Goal: Task Accomplishment & Management: Manage account settings

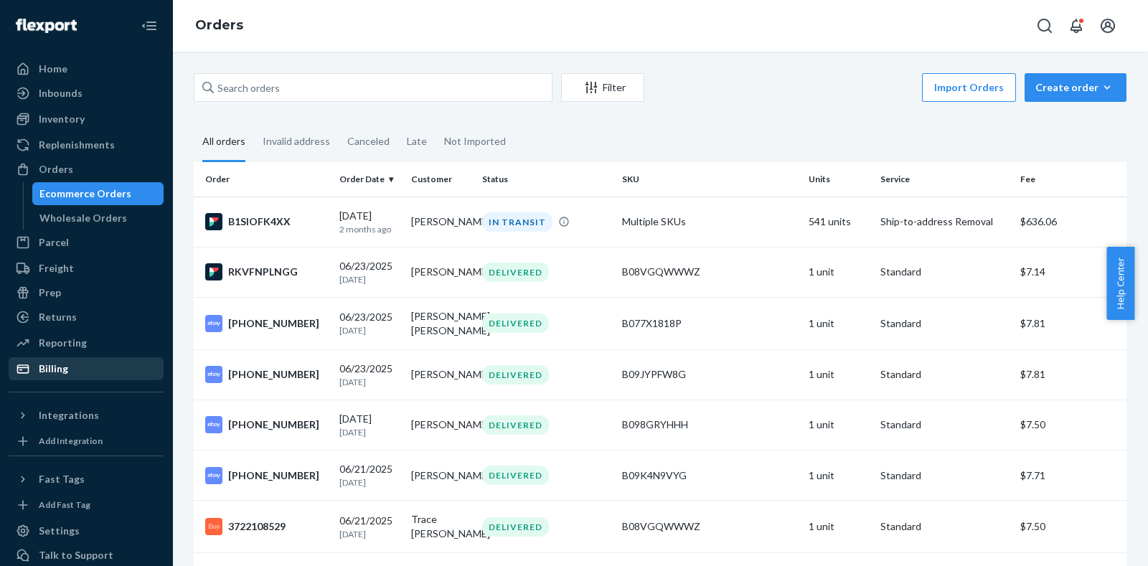
click at [54, 370] on div "Billing" at bounding box center [53, 369] width 29 height 14
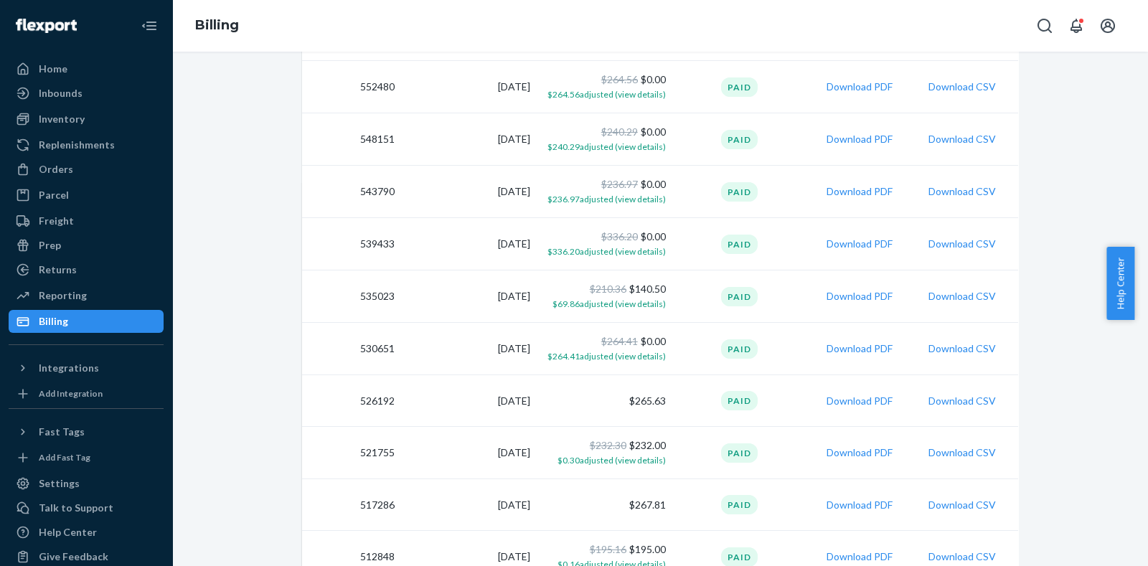
scroll to position [477, 0]
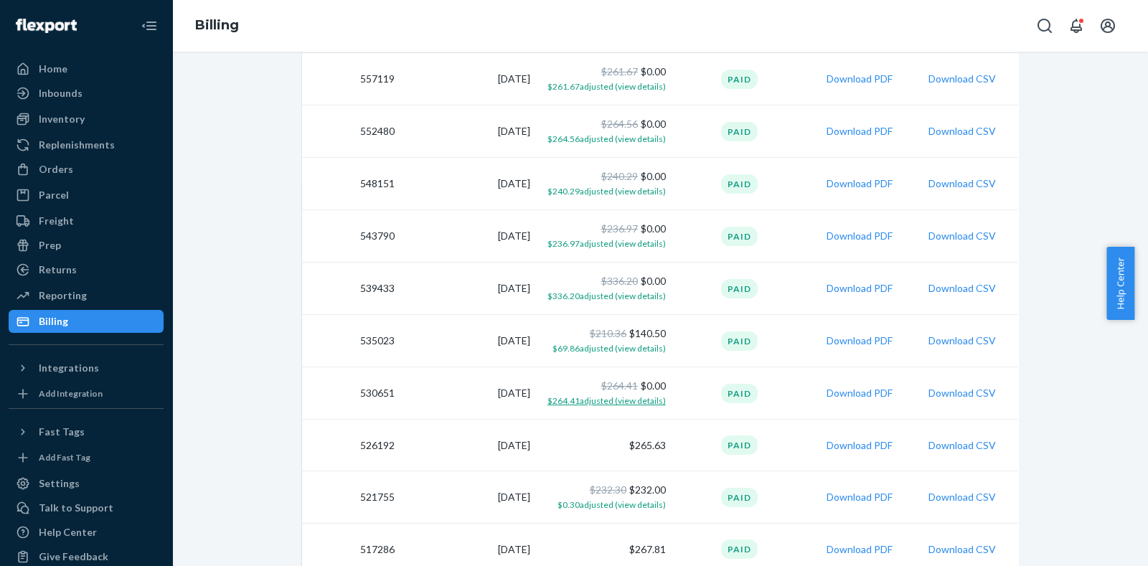
click at [641, 399] on span "$264.41 adjusted (view details)" at bounding box center [607, 400] width 118 height 11
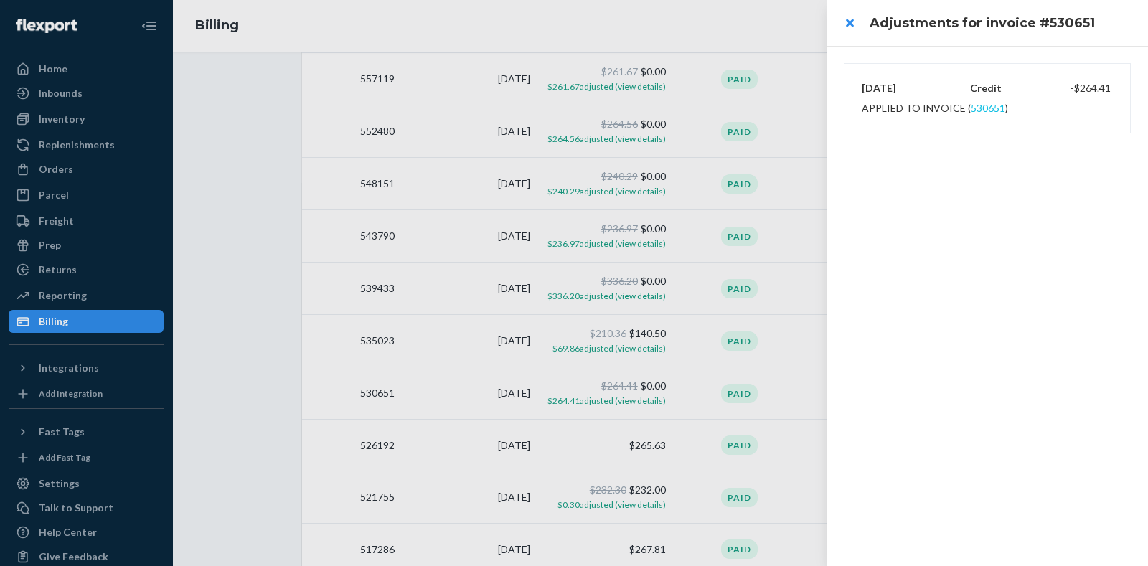
click at [986, 108] on button "530651" at bounding box center [988, 108] width 34 height 14
click at [848, 22] on button "close" at bounding box center [849, 23] width 29 height 29
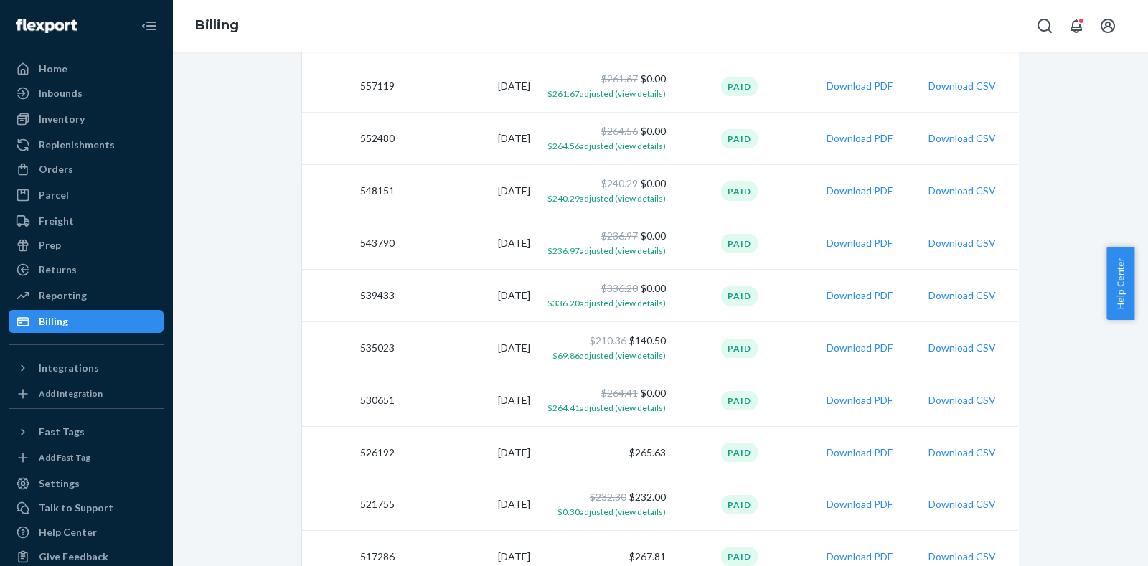
scroll to position [552, 0]
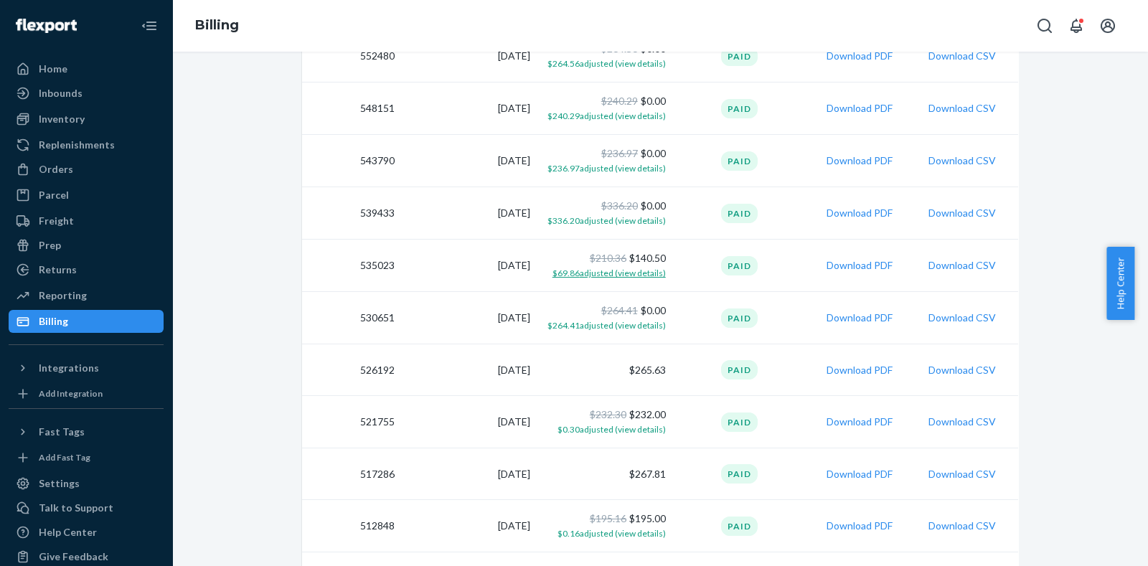
click at [639, 273] on span "$69.86 adjusted (view details)" at bounding box center [609, 273] width 113 height 11
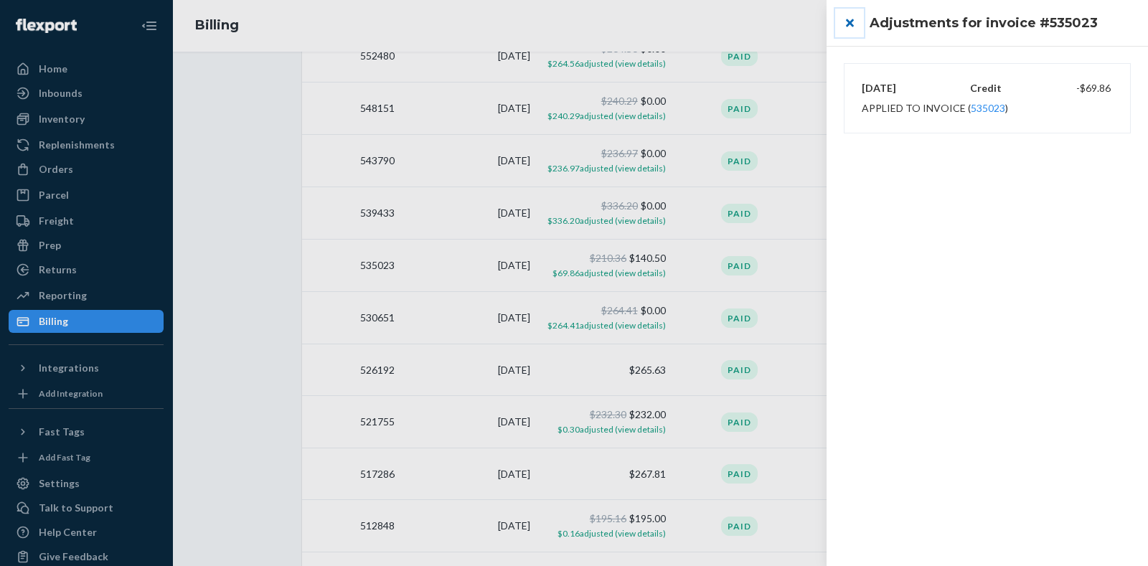
click at [853, 22] on button "close" at bounding box center [849, 23] width 29 height 29
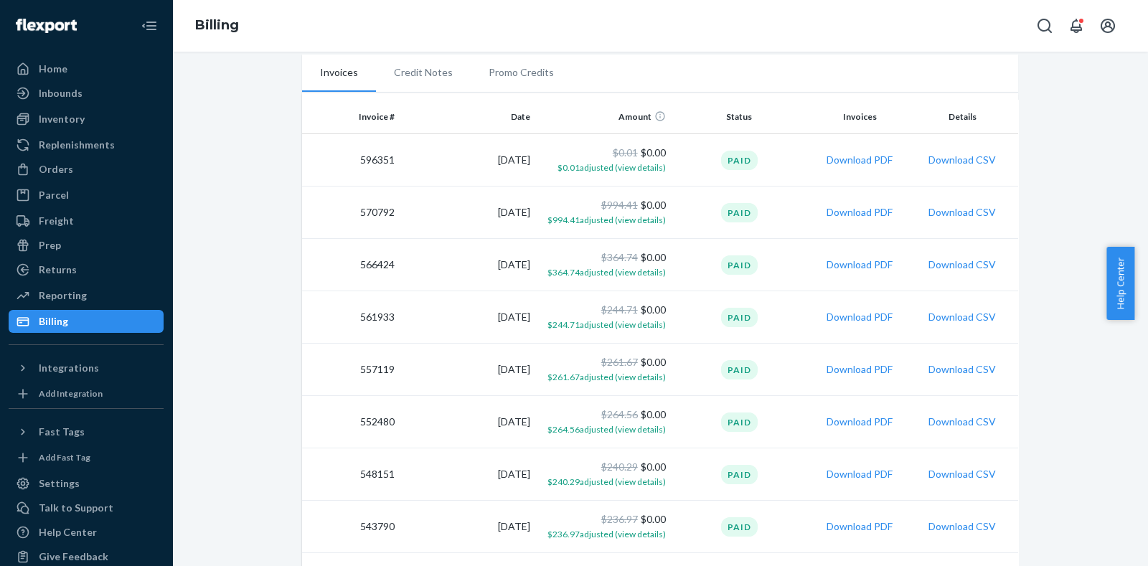
scroll to position [0, 0]
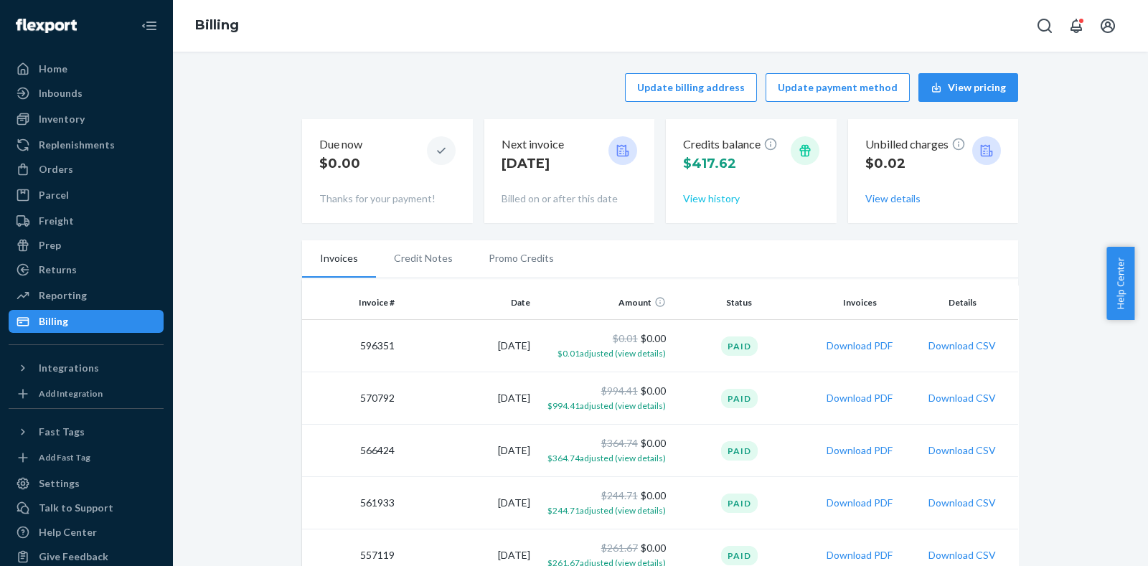
click at [721, 198] on button "View history" at bounding box center [711, 199] width 57 height 14
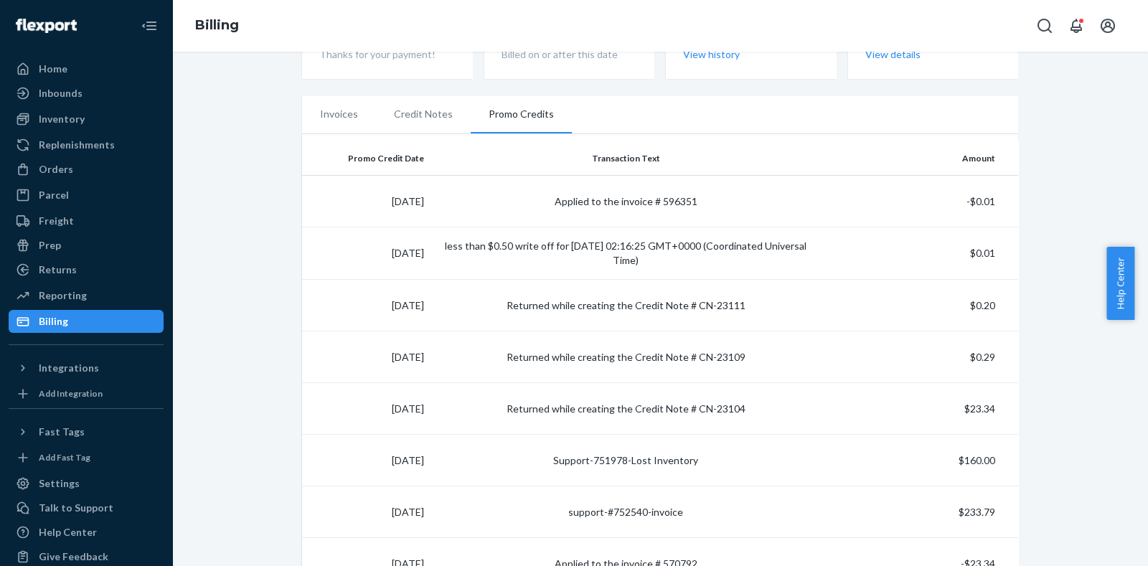
scroll to position [256, 0]
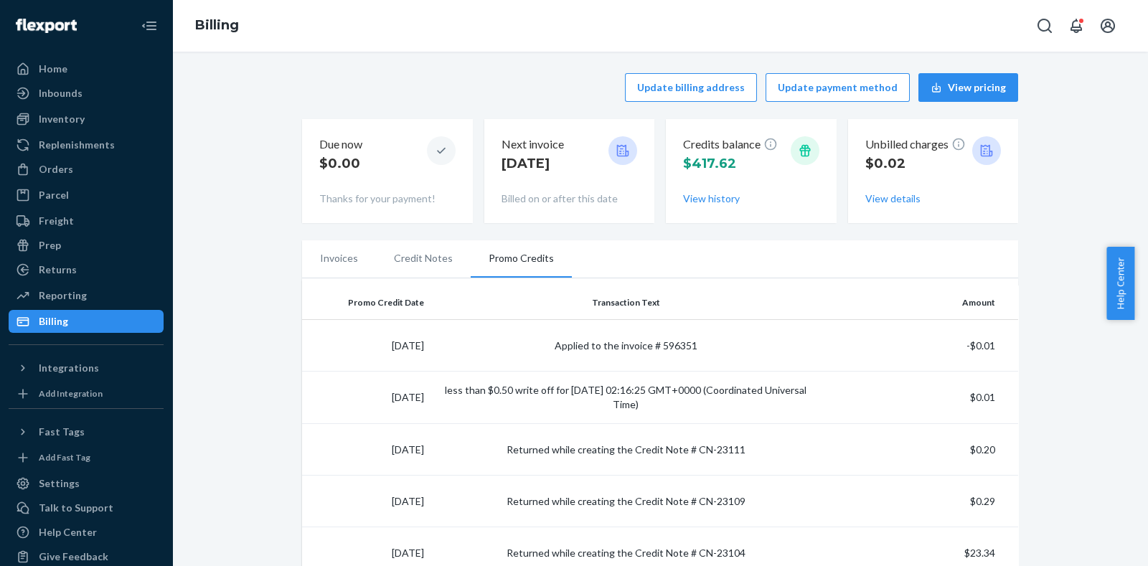
click at [57, 317] on div "Billing" at bounding box center [53, 321] width 29 height 14
click at [327, 262] on li "Invoices" at bounding box center [339, 258] width 74 height 36
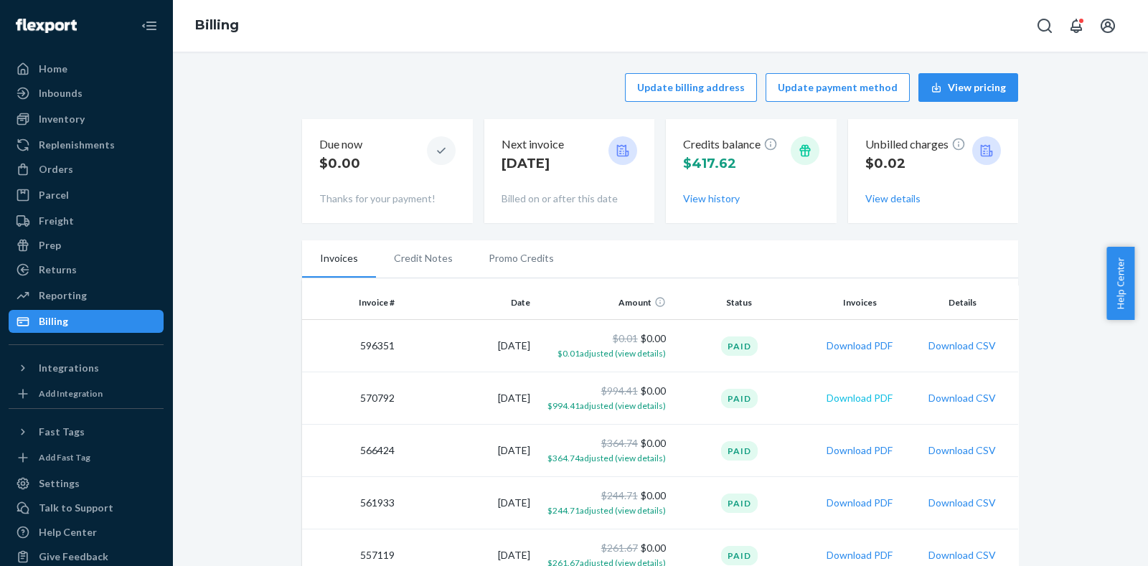
click at [853, 391] on button "Download PDF" at bounding box center [860, 398] width 66 height 14
click at [716, 197] on button "View history" at bounding box center [711, 199] width 57 height 14
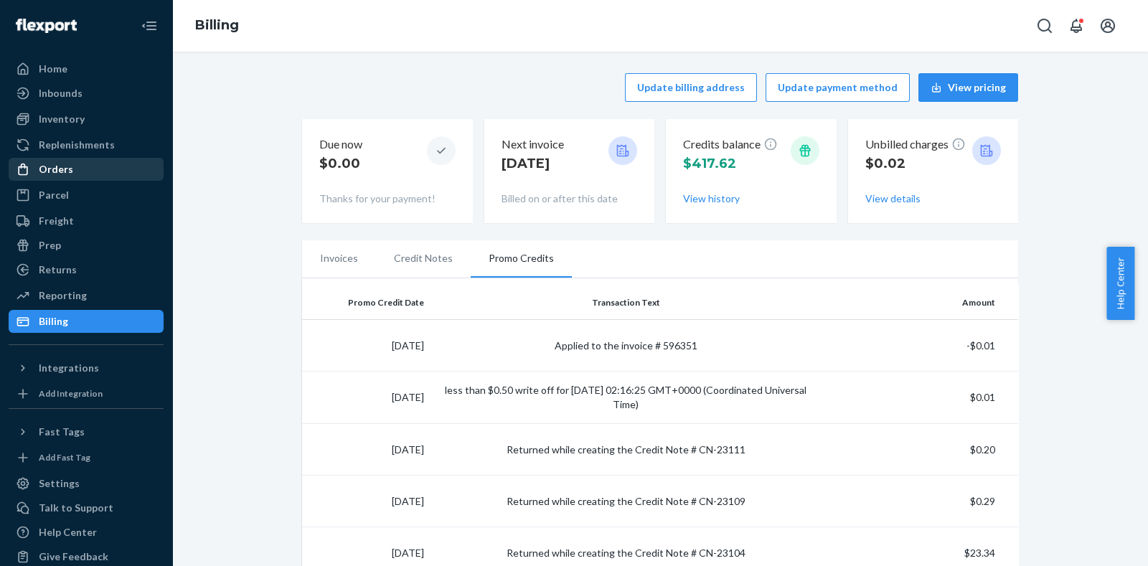
click at [50, 170] on div "Orders" at bounding box center [56, 169] width 34 height 14
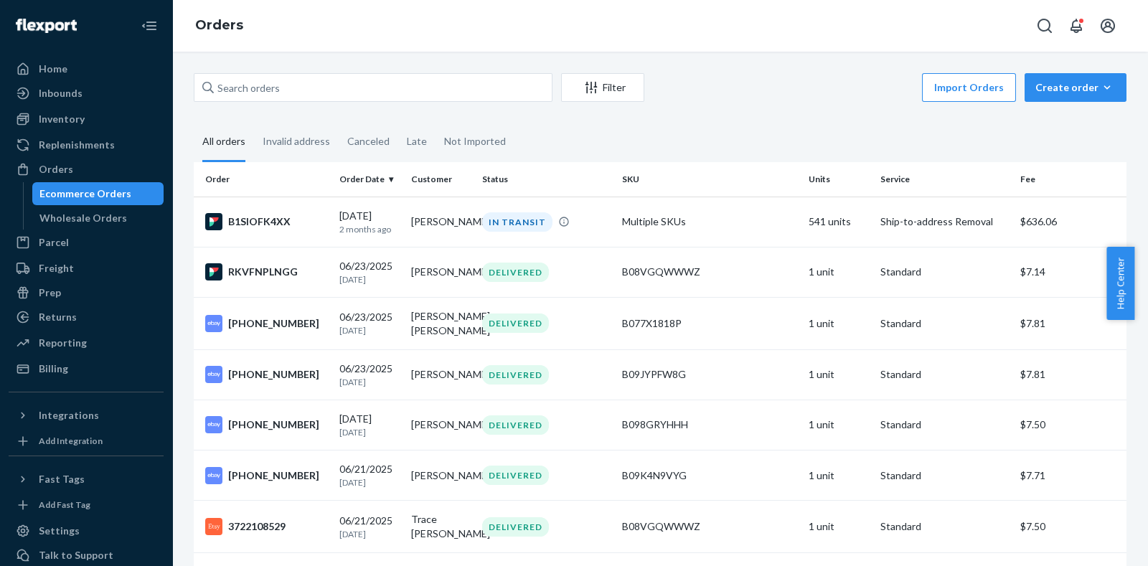
click at [749, 100] on div "Import Orders Create order Ecommerce order Removal order" at bounding box center [890, 89] width 474 height 32
click at [713, 95] on div "Import Orders Create order Ecommerce order Removal order" at bounding box center [890, 89] width 474 height 32
